Goal: Transaction & Acquisition: Download file/media

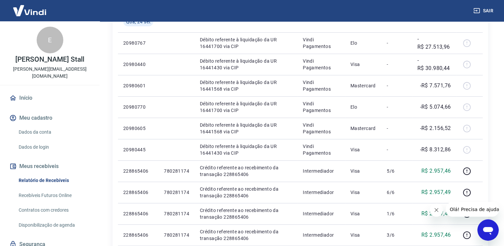
scroll to position [133, 0]
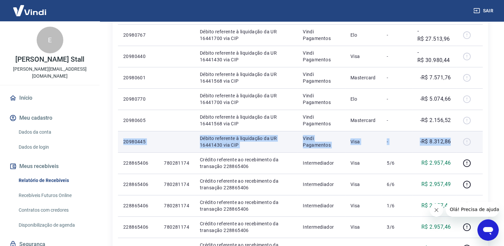
drag, startPoint x: 123, startPoint y: 143, endPoint x: 451, endPoint y: 142, distance: 328.0
click at [451, 142] on tr "20980445 Débito referente à liquidação da UR 16441430 via CIP Vindi Pagamentos …" at bounding box center [300, 141] width 365 height 21
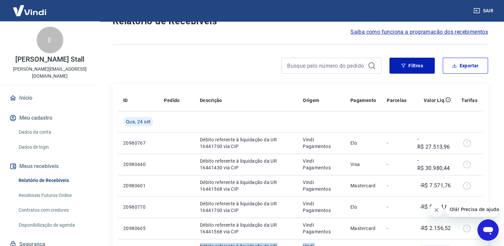
scroll to position [0, 0]
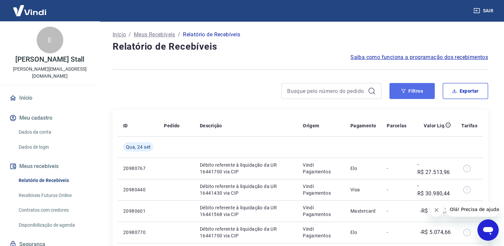
click at [413, 93] on button "Filtros" at bounding box center [412, 91] width 45 height 16
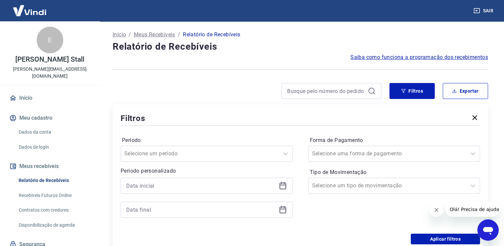
click at [285, 185] on icon at bounding box center [283, 185] width 7 height 1
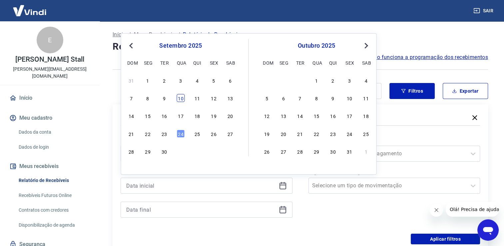
click at [180, 98] on div "10" at bounding box center [181, 98] width 8 height 8
type input "[DATE]"
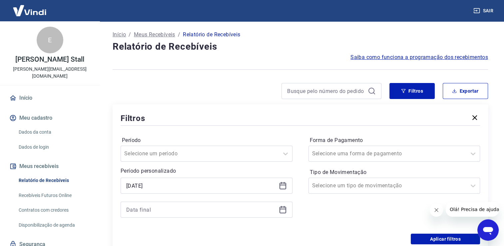
click at [282, 207] on icon at bounding box center [283, 210] width 7 height 7
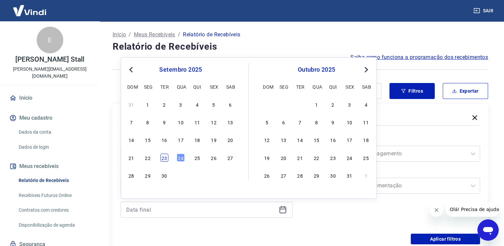
click at [166, 161] on div "23" at bounding box center [164, 158] width 8 height 8
type input "[DATE]"
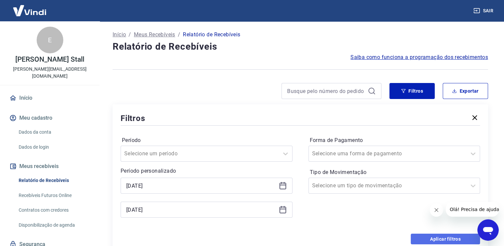
click at [451, 239] on button "Aplicar filtros" at bounding box center [445, 239] width 69 height 11
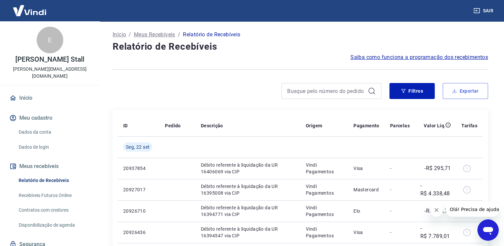
click at [460, 94] on button "Exportar" at bounding box center [465, 91] width 45 height 16
type input "[DATE]"
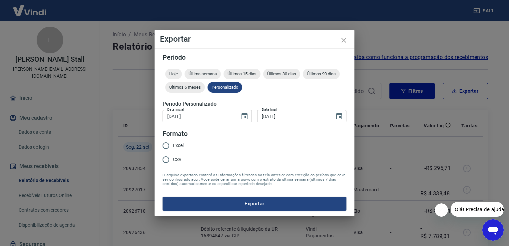
click at [167, 162] on input "CSV" at bounding box center [166, 160] width 14 height 14
radio input "true"
click at [246, 207] on button "Exportar" at bounding box center [255, 204] width 184 height 14
